Goal: Download file/media

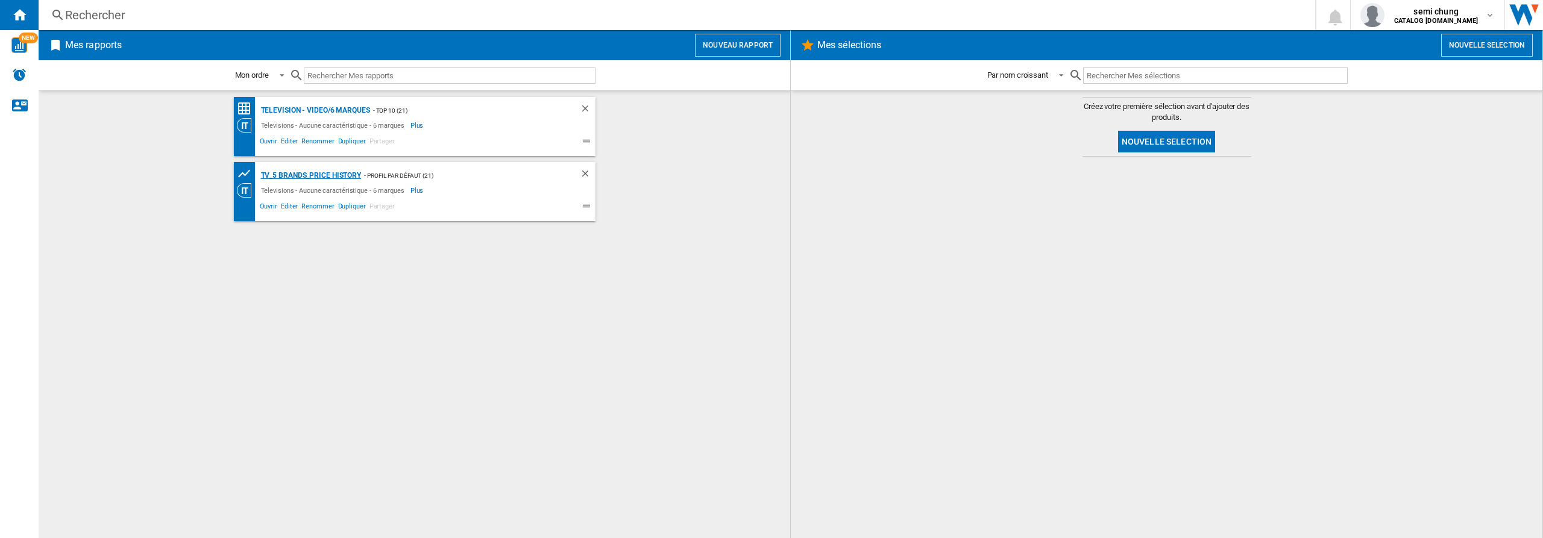
click at [305, 172] on div "TV_5 Brands_Price History" at bounding box center [310, 175] width 104 height 15
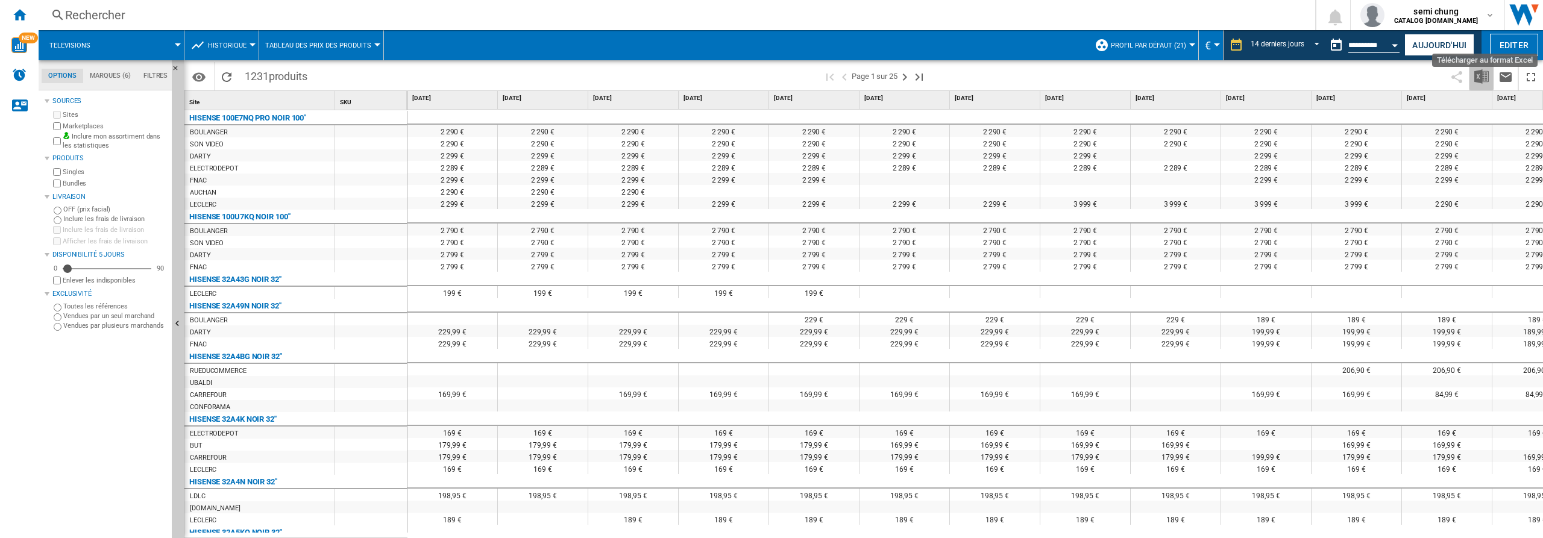
click at [1478, 72] on img "Télécharger au format Excel" at bounding box center [1481, 76] width 14 height 14
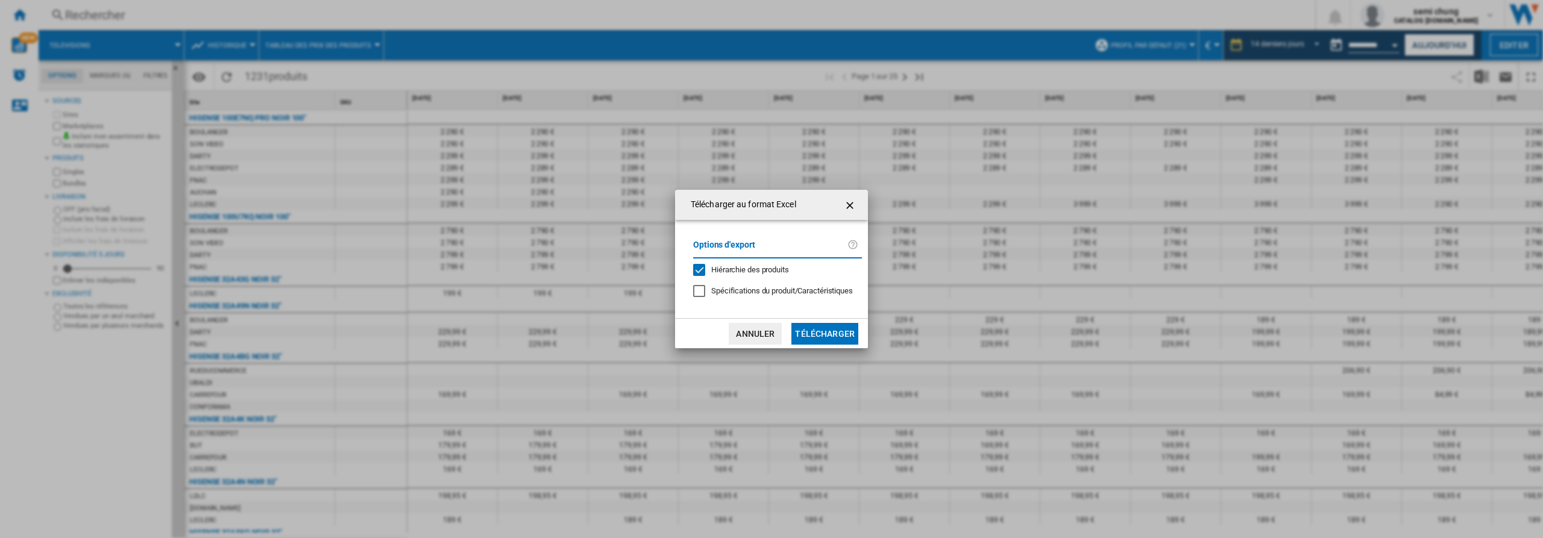
click at [699, 271] on div "Hiérarchie des produits" at bounding box center [699, 270] width 12 height 12
click at [836, 335] on button "Télécharger" at bounding box center [824, 334] width 67 height 22
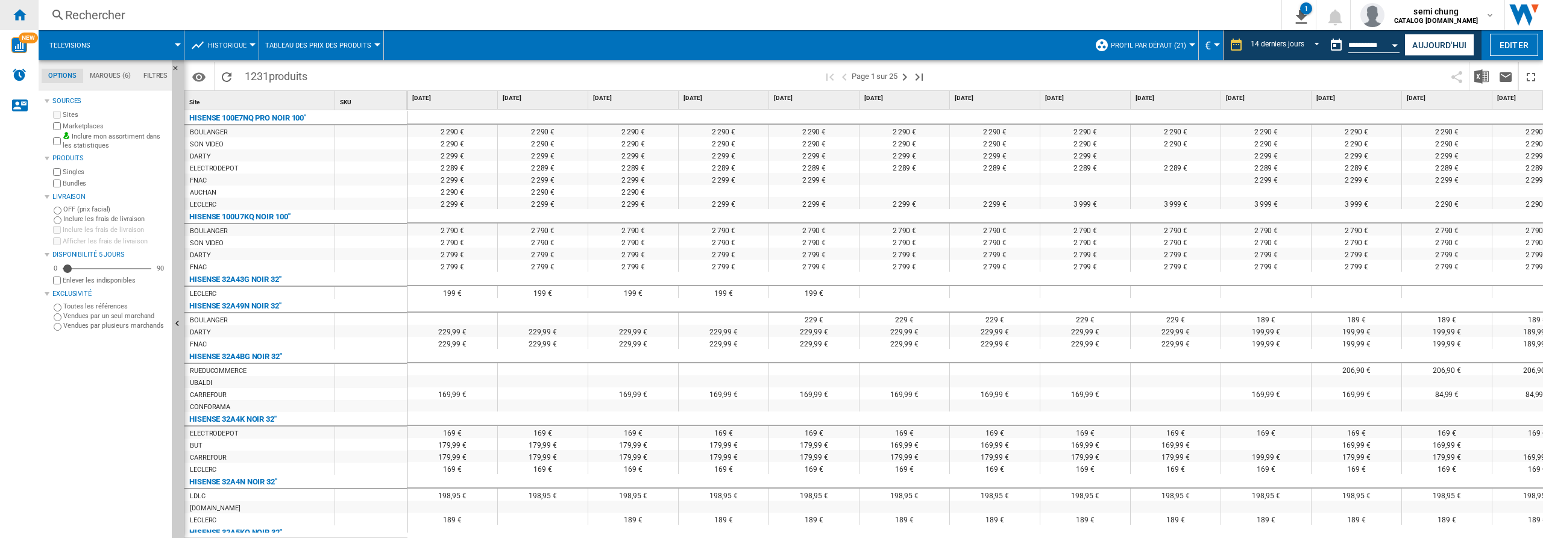
click at [19, 13] on ng-md-icon "Accueil" at bounding box center [19, 14] width 14 height 14
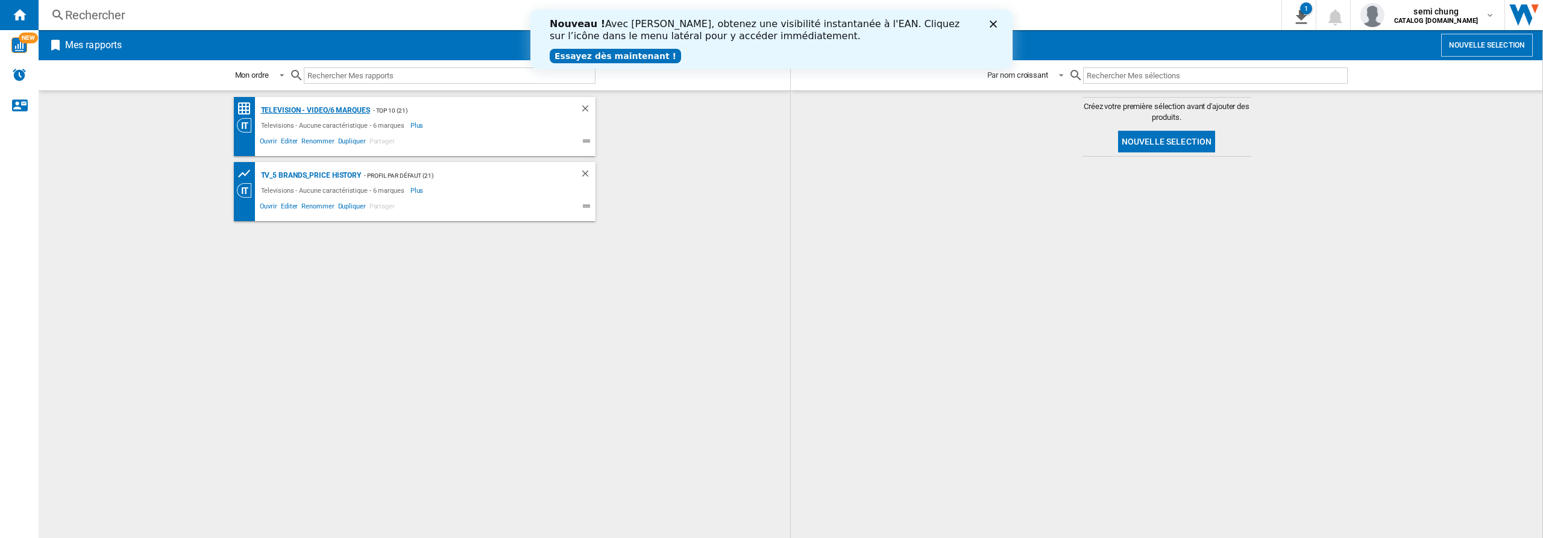
click at [313, 109] on div "Television - video/6 marques" at bounding box center [314, 110] width 112 height 15
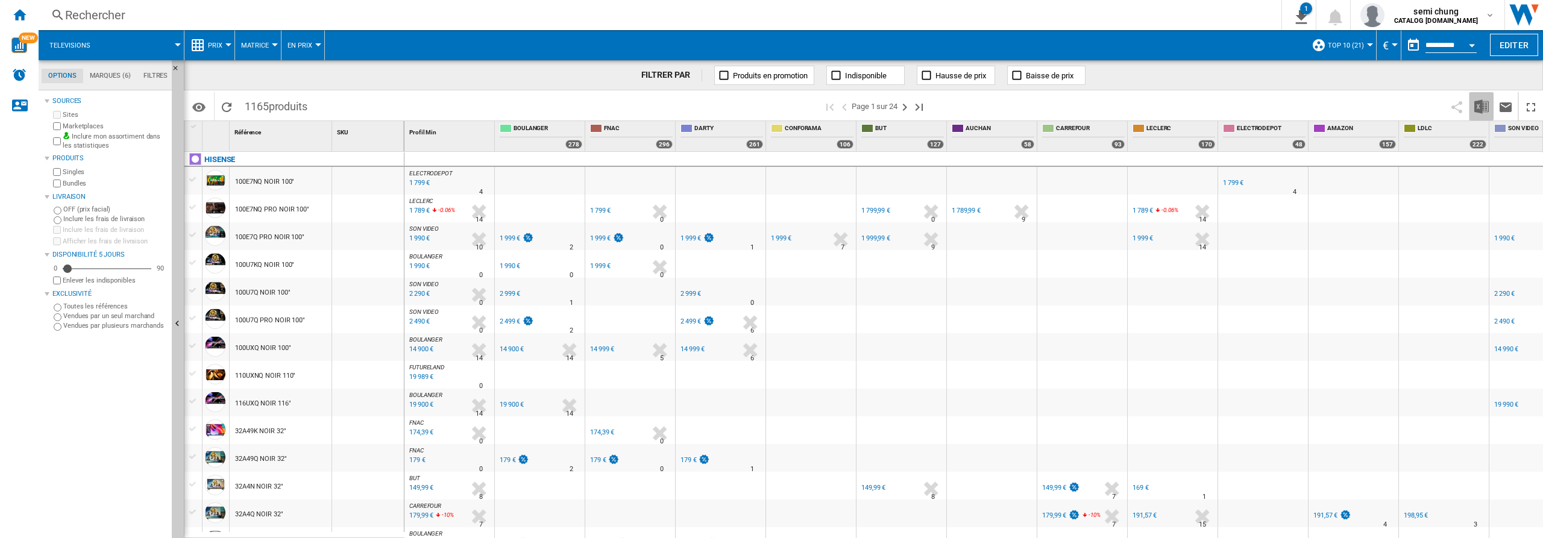
click at [1482, 106] on img "Télécharger au format Excel" at bounding box center [1481, 106] width 14 height 14
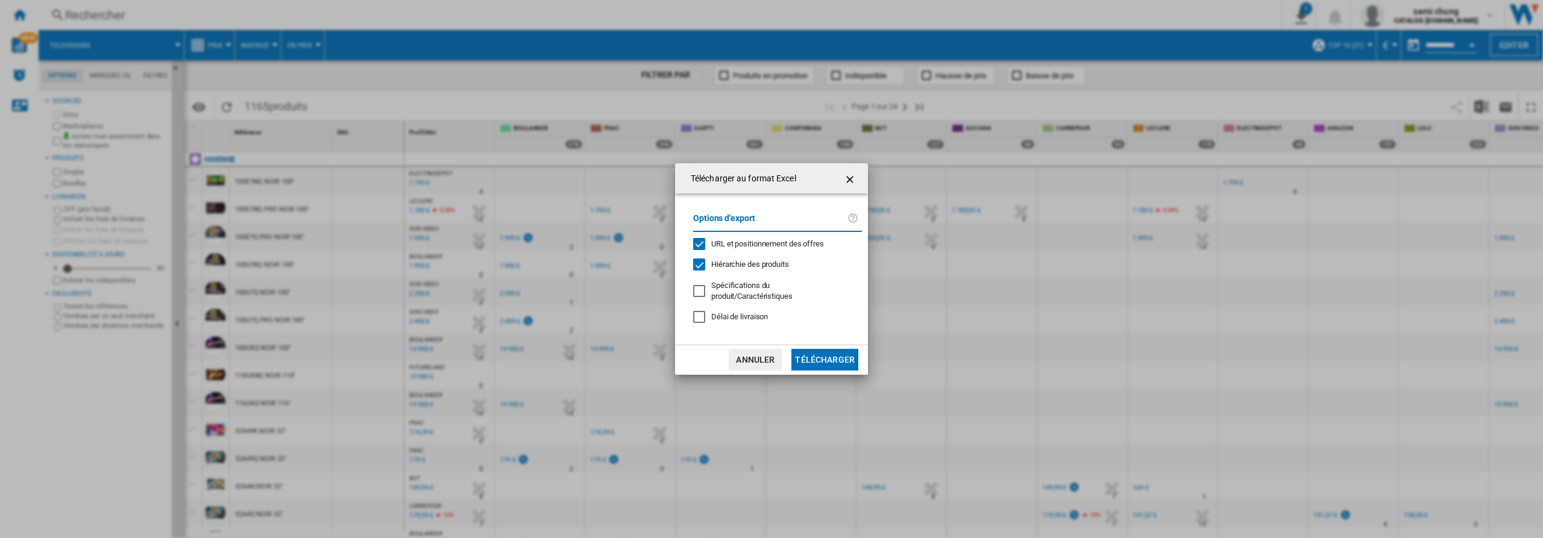
click at [697, 244] on div "URL et positionnement des offres" at bounding box center [699, 244] width 12 height 12
click at [699, 268] on div "Hiérarchie des produits" at bounding box center [699, 265] width 12 height 12
click at [826, 367] on button "Télécharger" at bounding box center [824, 360] width 67 height 22
